Goal: Transaction & Acquisition: Purchase product/service

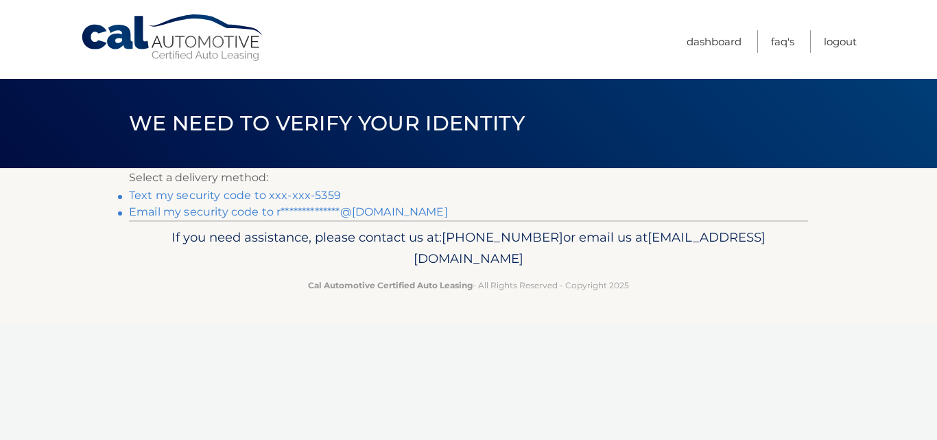
click at [241, 198] on link "Text my security code to xxx-xxx-5359" at bounding box center [235, 195] width 212 height 13
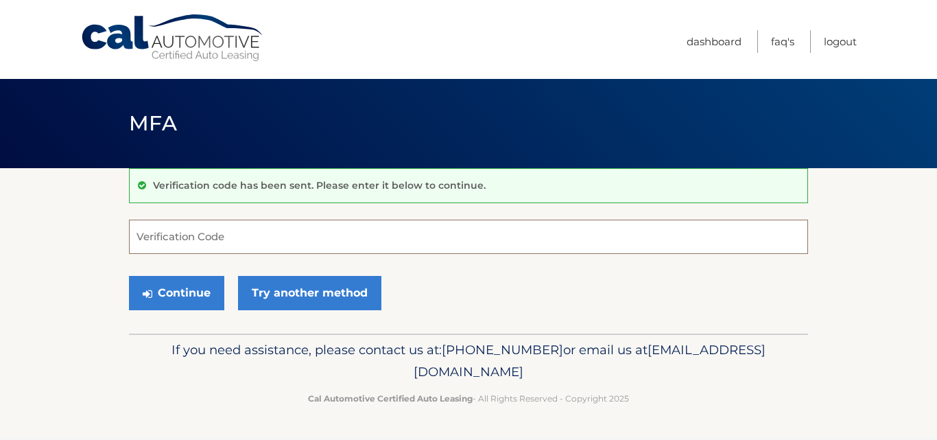
click at [157, 236] on input "Verification Code" at bounding box center [468, 236] width 679 height 34
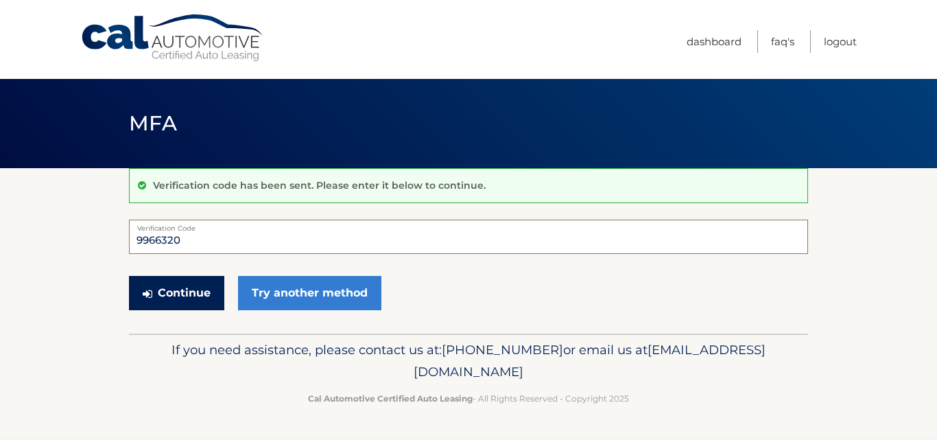
type input "9966320"
click at [193, 282] on button "Continue" at bounding box center [176, 293] width 95 height 34
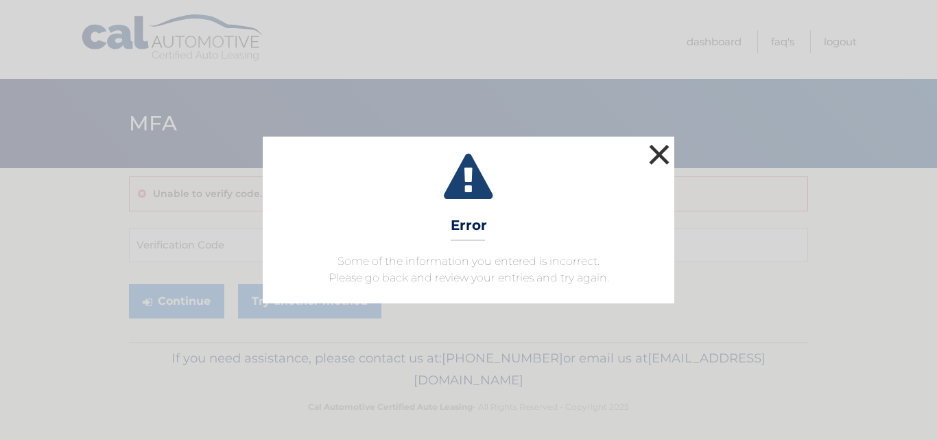
click at [660, 156] on button "×" at bounding box center [658, 154] width 27 height 27
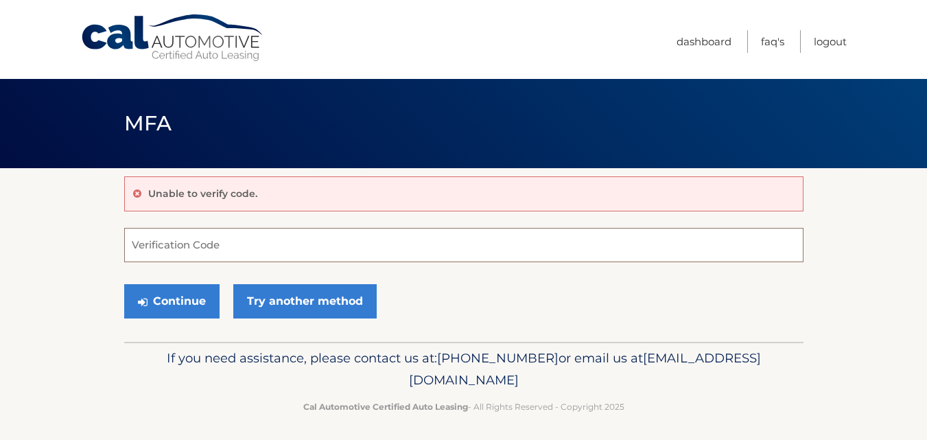
click at [143, 255] on input "Verification Code" at bounding box center [463, 245] width 679 height 34
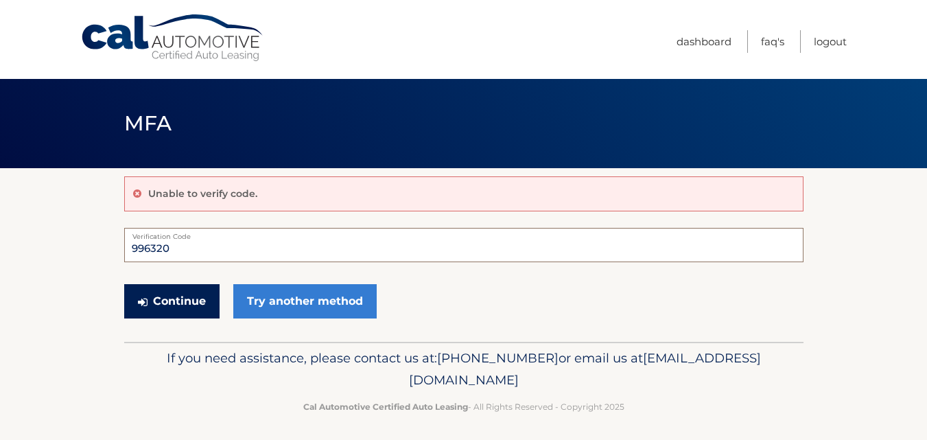
type input "996320"
click at [145, 299] on icon "submit" at bounding box center [143, 301] width 10 height 11
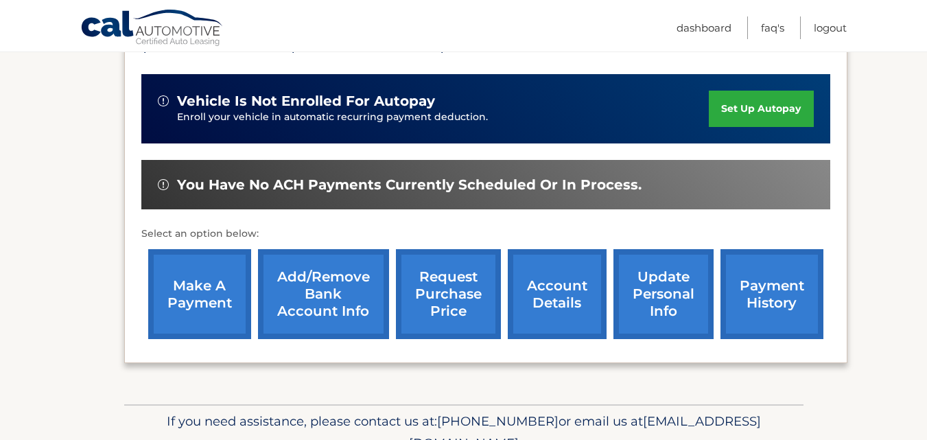
scroll to position [343, 0]
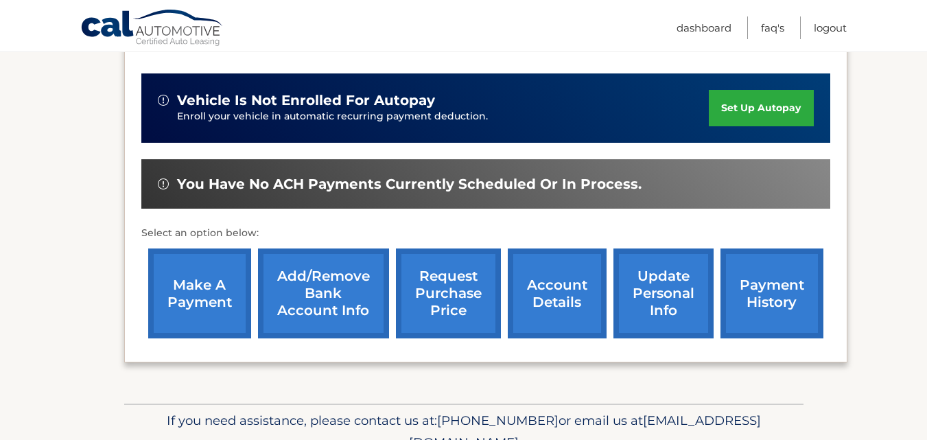
click at [222, 288] on link "make a payment" at bounding box center [199, 293] width 103 height 90
click at [773, 302] on link "payment history" at bounding box center [771, 293] width 103 height 90
click at [201, 248] on link "make a payment" at bounding box center [199, 293] width 103 height 90
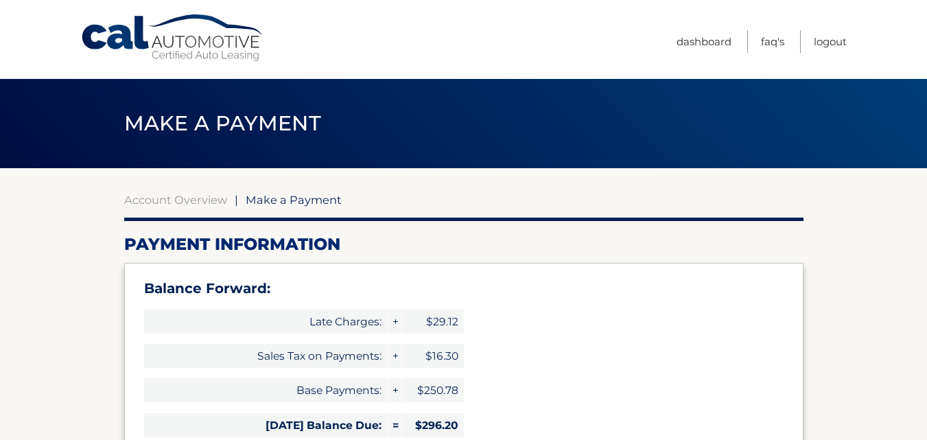
select select "ZDQ4ZTlkNzktOTUxZi00ZDFlLTk4OTctN2MyMjNjYWQzZmIy"
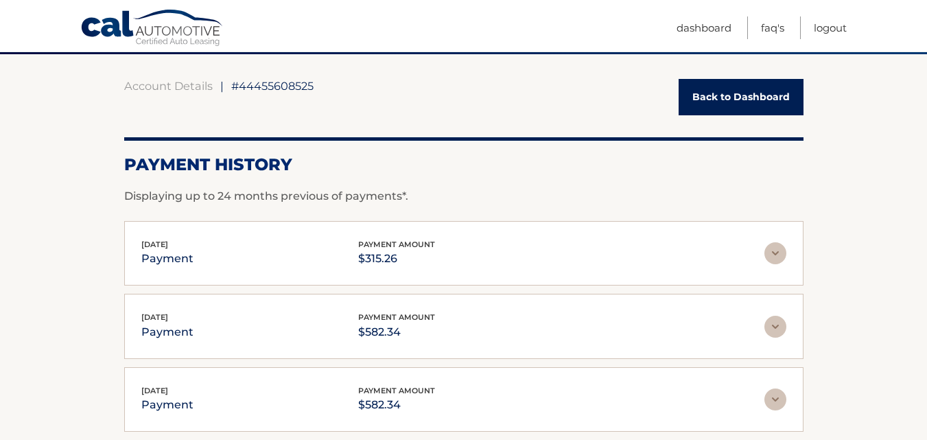
scroll to position [137, 0]
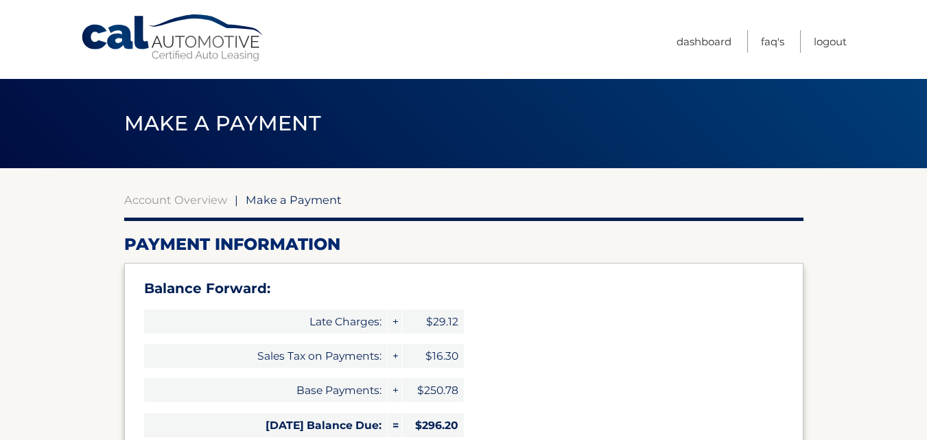
select select "ZDQ4ZTlkNzktOTUxZi00ZDFlLTk4OTctN2MyMjNjYWQzZmIy"
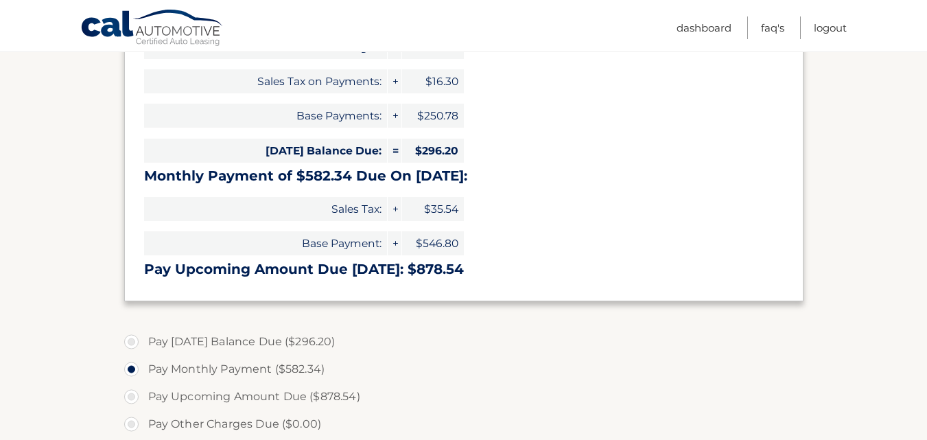
scroll to position [343, 0]
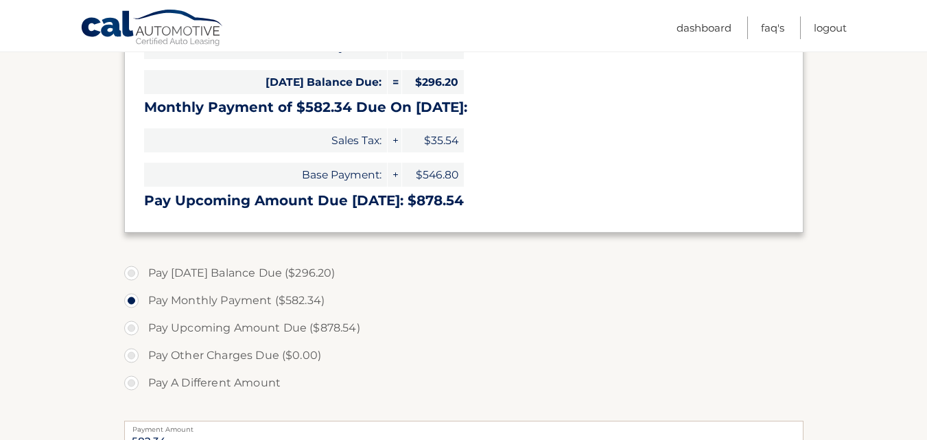
click at [211, 301] on label "Pay Monthly Payment ($582.34)" at bounding box center [463, 300] width 679 height 27
click at [143, 301] on input "Pay Monthly Payment ($582.34)" at bounding box center [137, 298] width 14 height 22
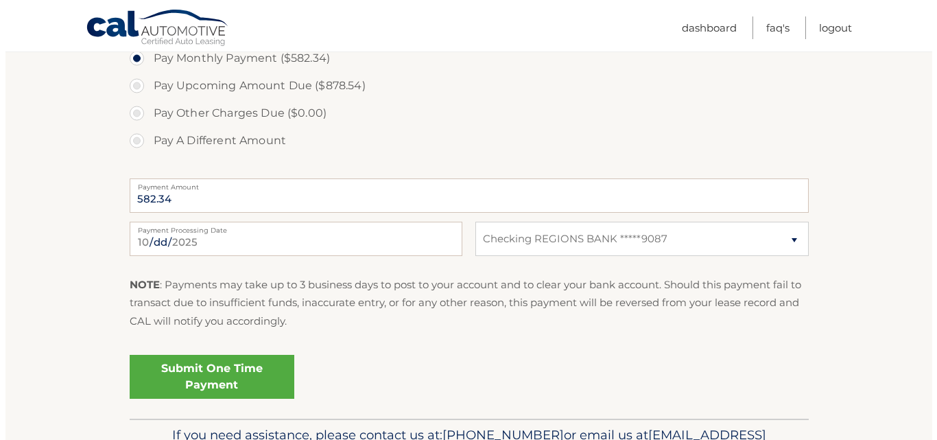
scroll to position [617, 0]
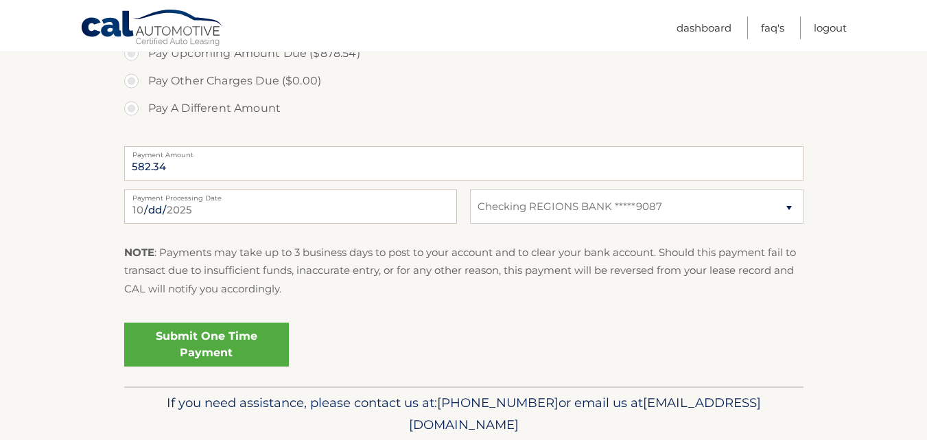
click at [191, 346] on link "Submit One Time Payment" at bounding box center [206, 344] width 165 height 44
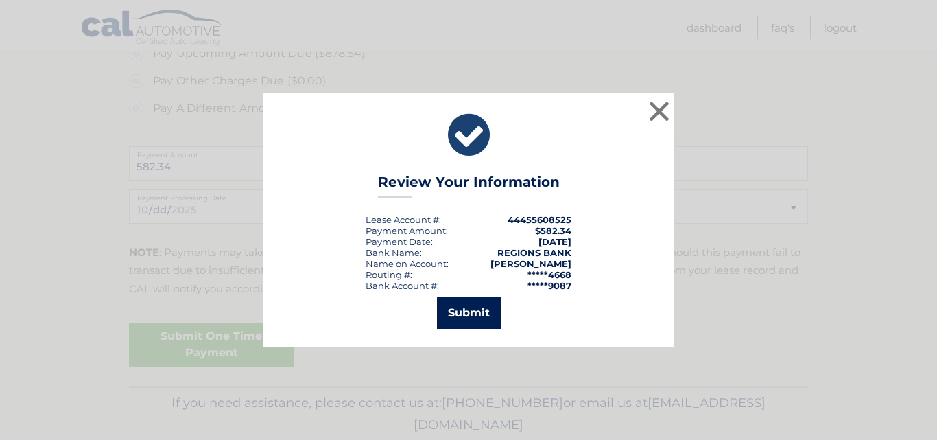
click at [466, 311] on button "Submit" at bounding box center [469, 312] width 64 height 33
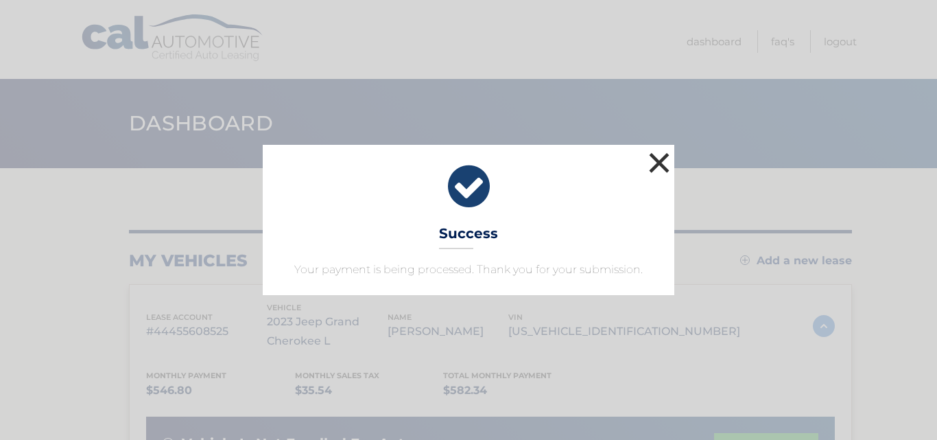
click at [656, 159] on button "×" at bounding box center [658, 162] width 27 height 27
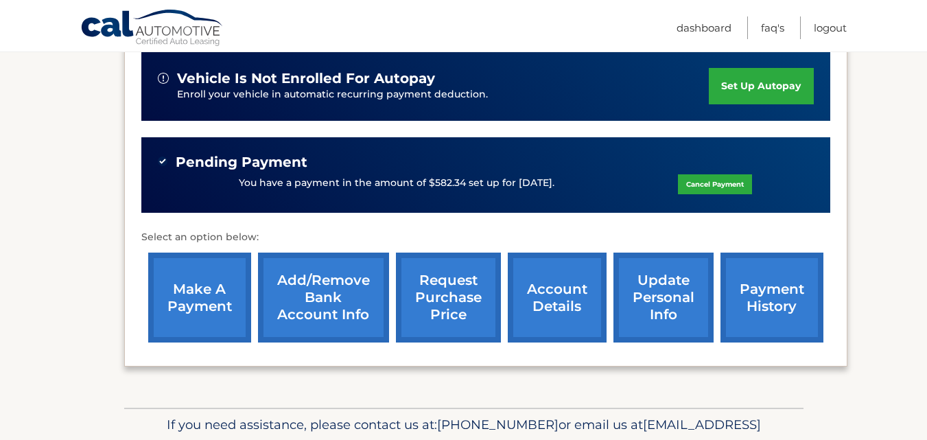
scroll to position [412, 0]
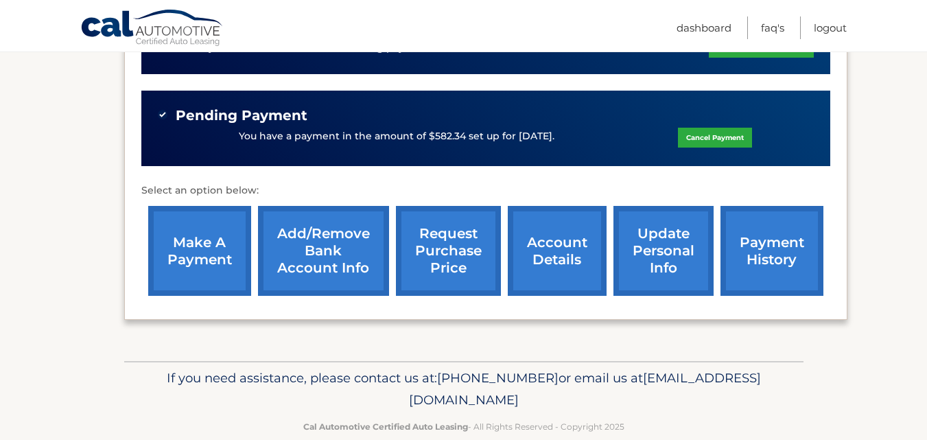
click at [775, 248] on link "payment history" at bounding box center [771, 251] width 103 height 90
click at [564, 252] on link "account details" at bounding box center [557, 251] width 99 height 90
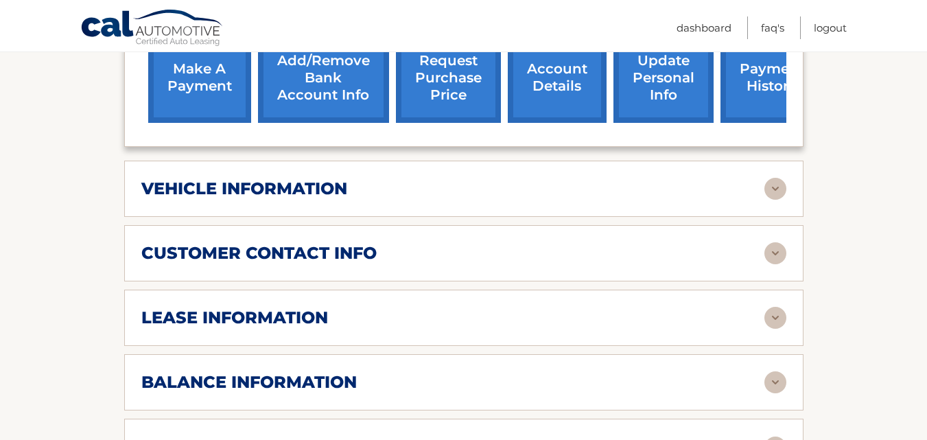
scroll to position [617, 0]
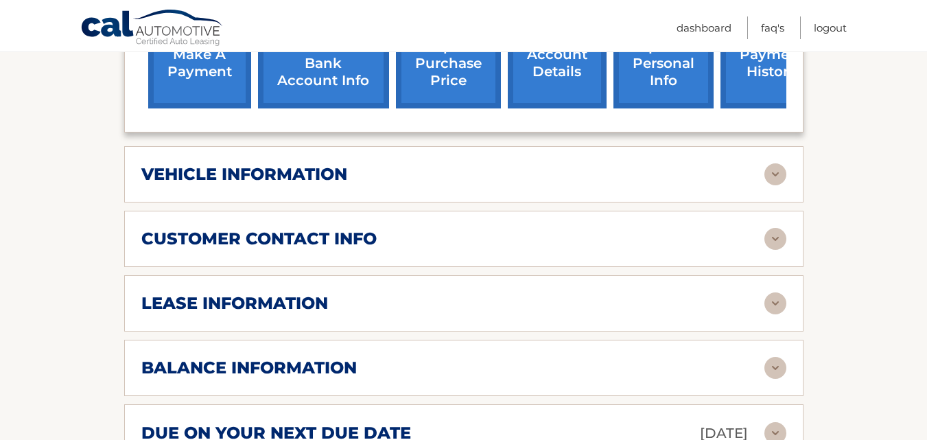
click at [775, 304] on img at bounding box center [775, 303] width 22 height 22
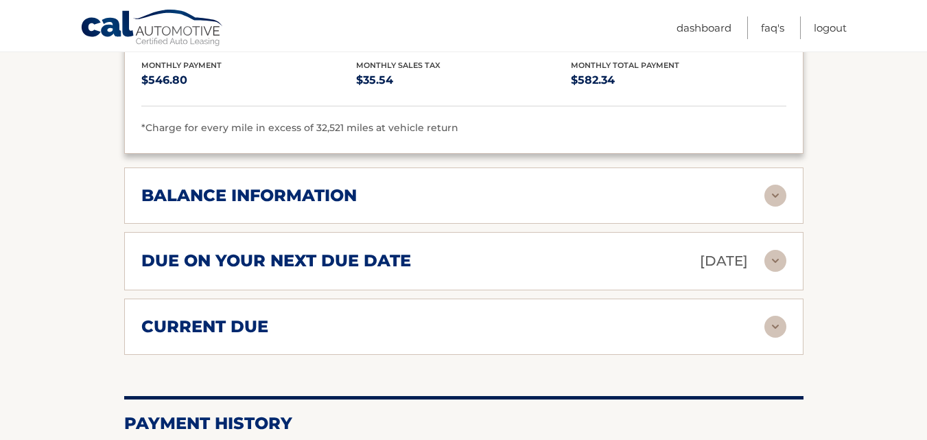
scroll to position [1097, 0]
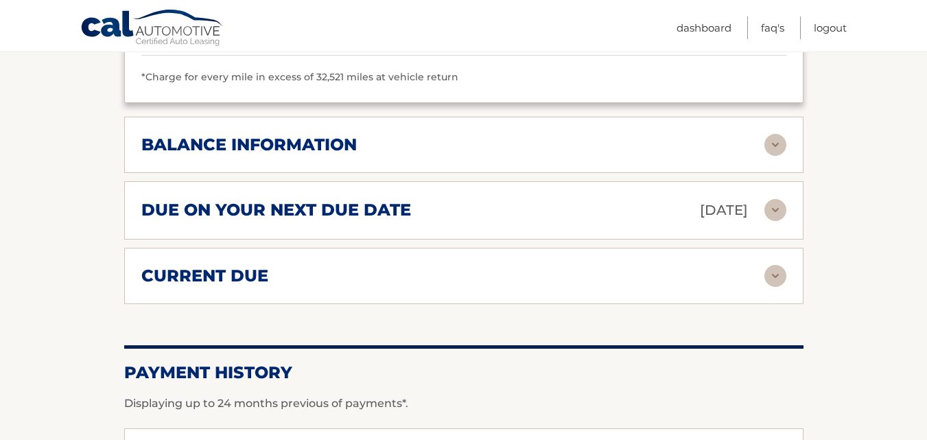
click at [772, 275] on img at bounding box center [775, 276] width 22 height 22
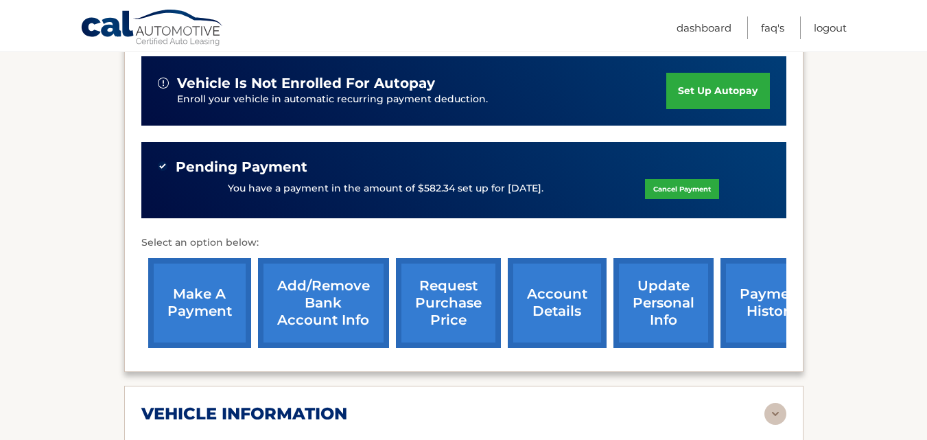
scroll to position [412, 0]
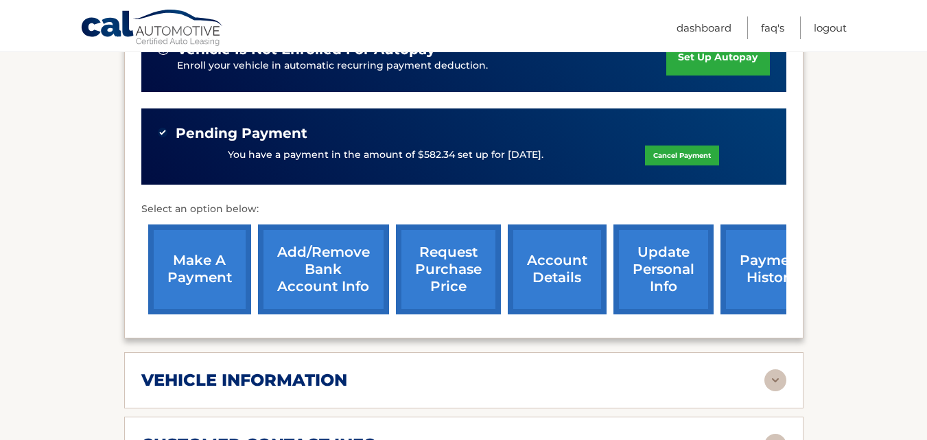
click at [758, 276] on link "payment history" at bounding box center [771, 269] width 103 height 90
click at [200, 272] on link "make a payment" at bounding box center [199, 269] width 103 height 90
click at [761, 268] on link "payment history" at bounding box center [771, 269] width 103 height 90
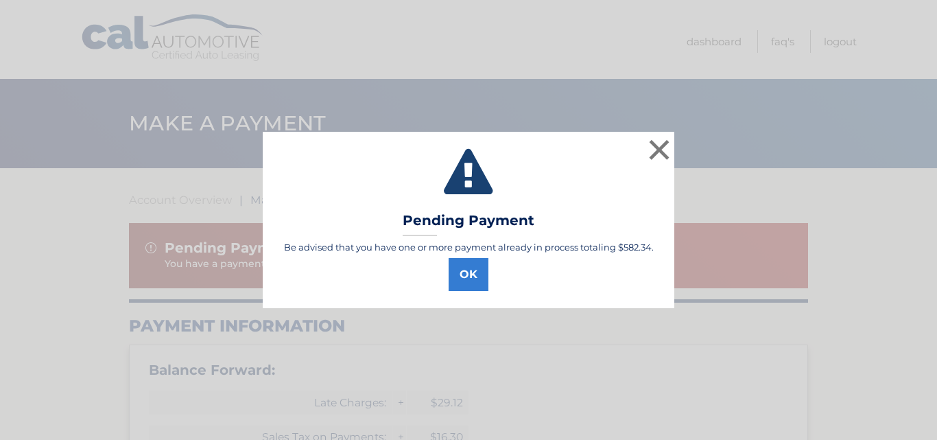
select select "ZDQ4ZTlkNzktOTUxZi00ZDFlLTk4OTctN2MyMjNjYWQzZmIy"
click at [462, 275] on button "OK" at bounding box center [469, 274] width 40 height 33
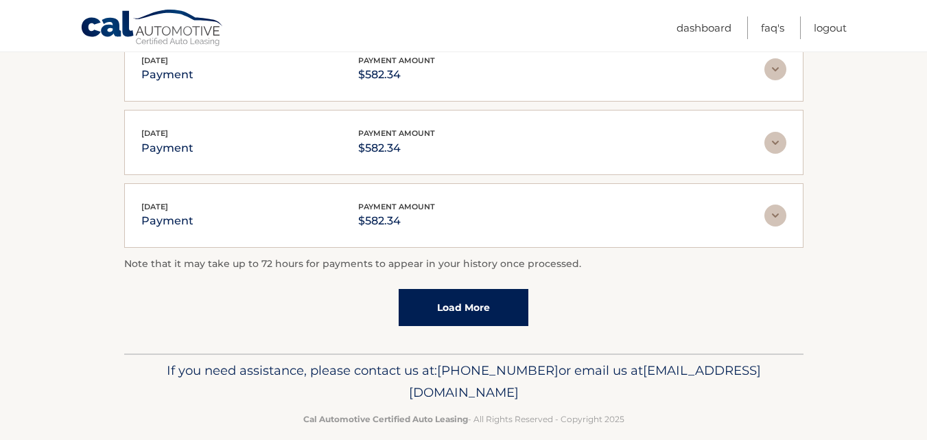
scroll to position [462, 0]
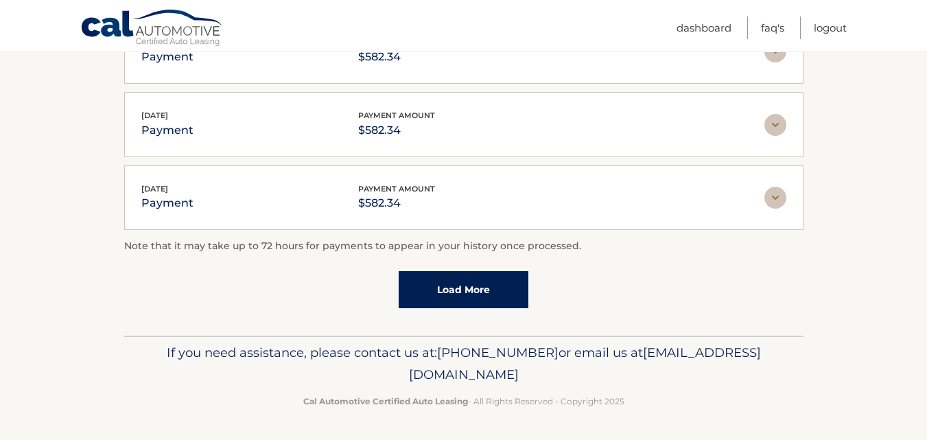
click at [461, 294] on link "Load More" at bounding box center [463, 289] width 130 height 37
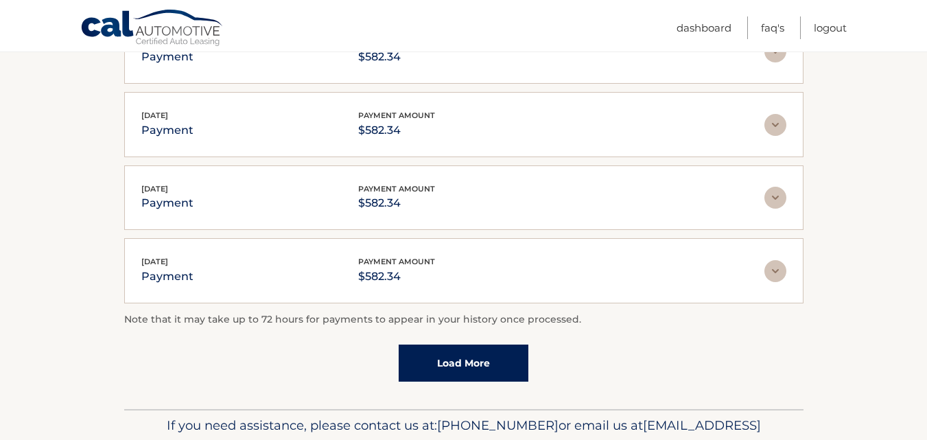
click at [455, 363] on link "Load More" at bounding box center [463, 362] width 130 height 37
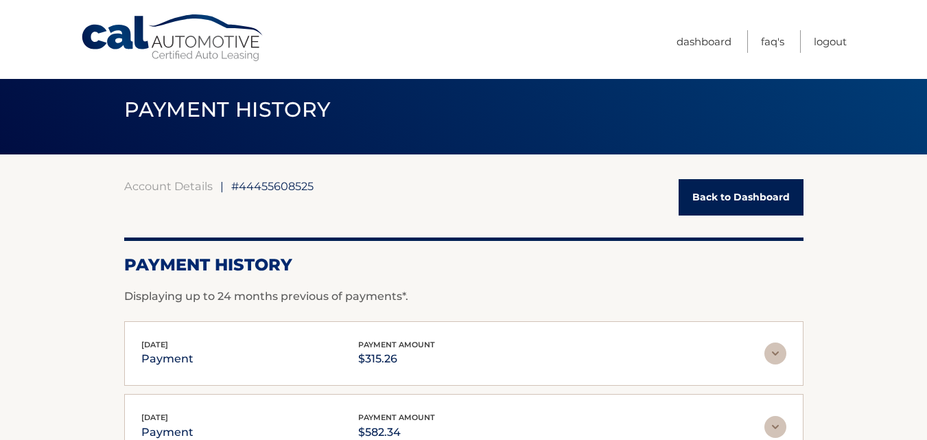
scroll to position [8, 0]
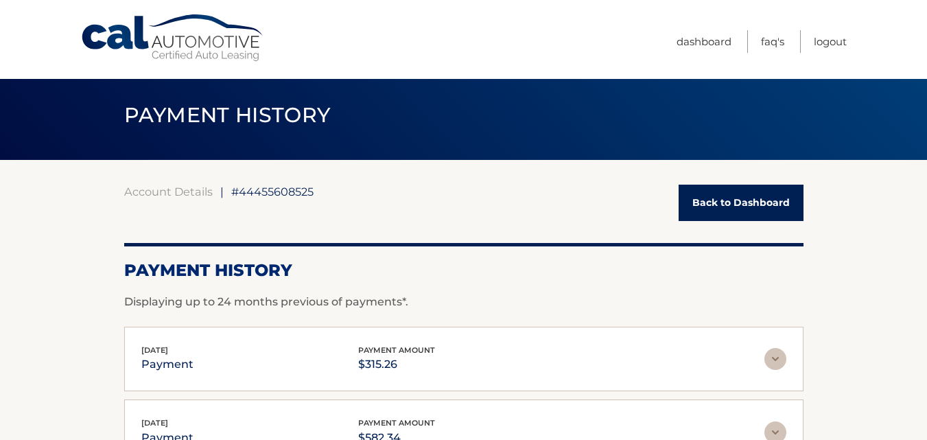
click at [742, 199] on link "Back to Dashboard" at bounding box center [740, 202] width 125 height 36
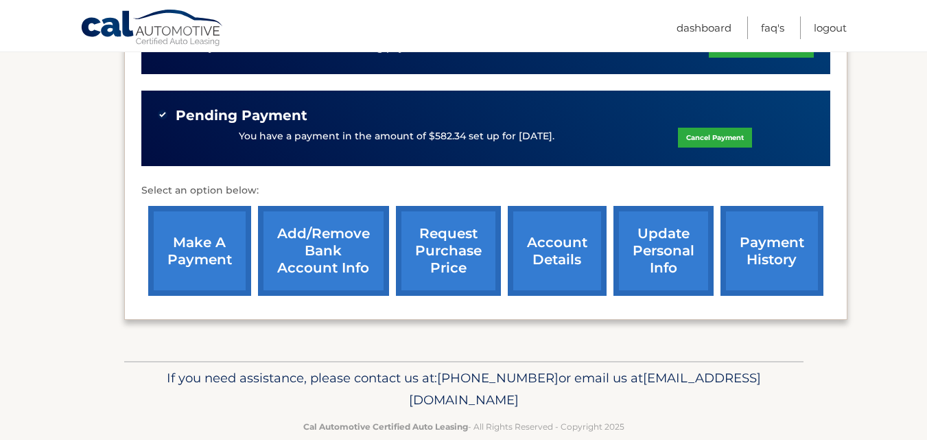
scroll to position [437, 0]
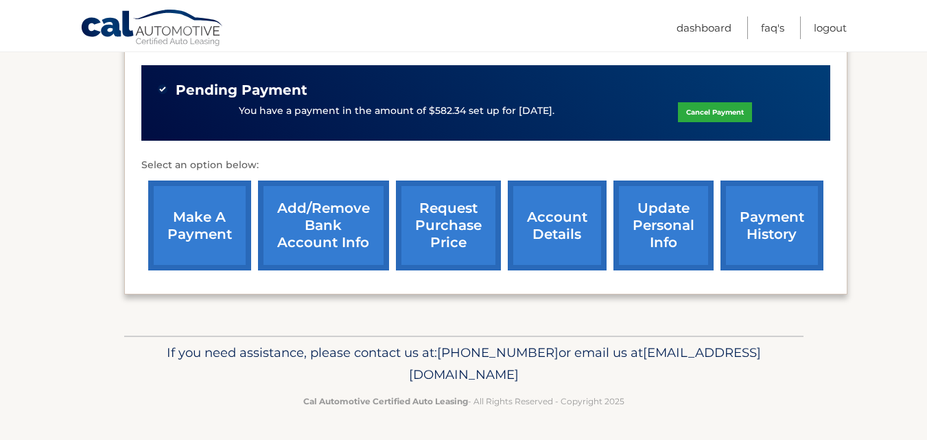
click at [182, 242] on link "make a payment" at bounding box center [199, 225] width 103 height 90
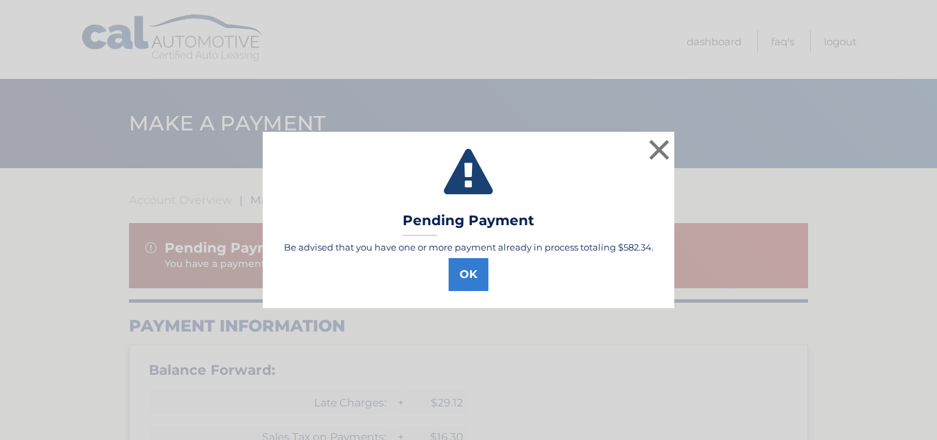
select select "ZDQ4ZTlkNzktOTUxZi00ZDFlLTk4OTctN2MyMjNjYWQzZmIy"
click at [464, 273] on button "OK" at bounding box center [469, 274] width 40 height 33
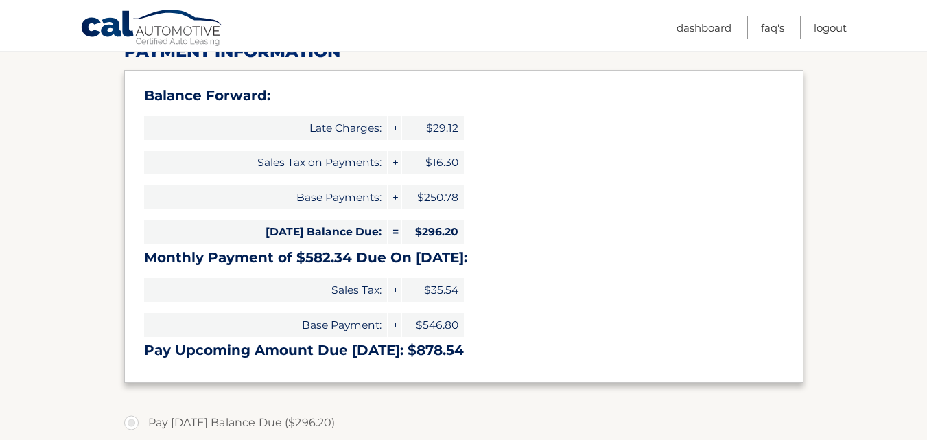
scroll to position [343, 0]
